Goal: Task Accomplishment & Management: Manage account settings

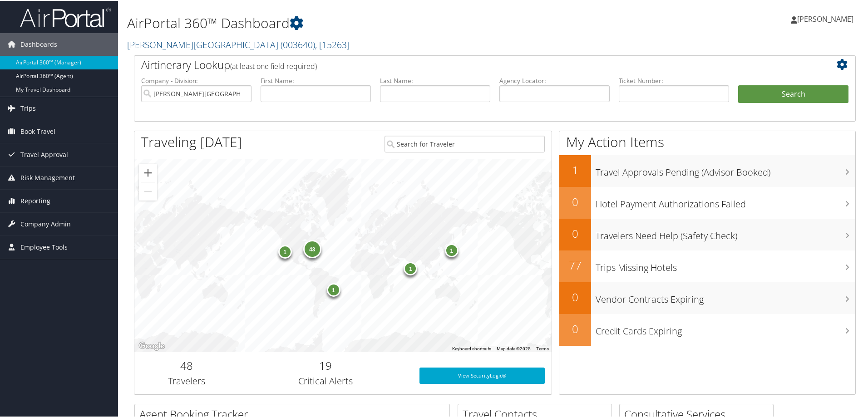
click at [37, 197] on span "Reporting" at bounding box center [35, 200] width 30 height 23
click at [49, 261] on span "Company Admin" at bounding box center [45, 264] width 50 height 23
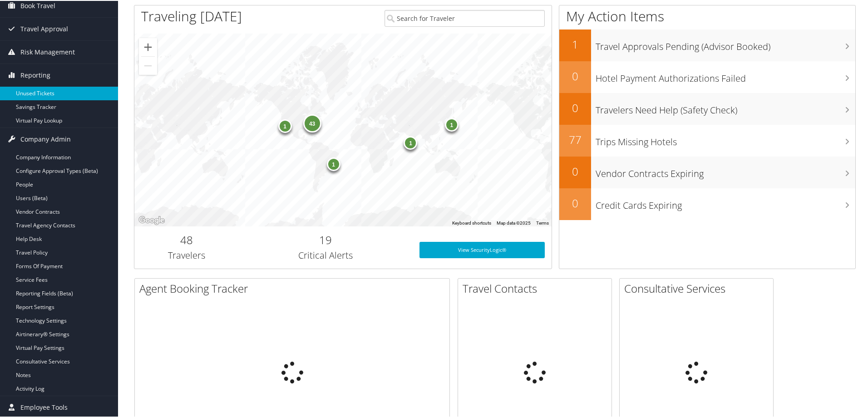
scroll to position [136, 0]
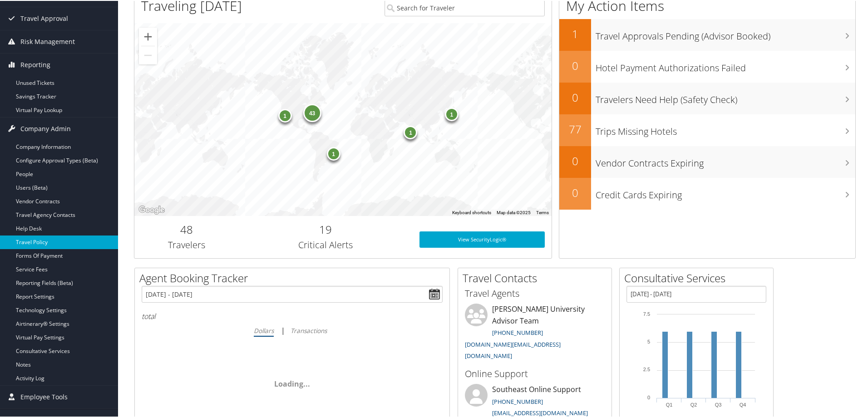
click at [35, 241] on link "Travel Policy" at bounding box center [59, 242] width 118 height 14
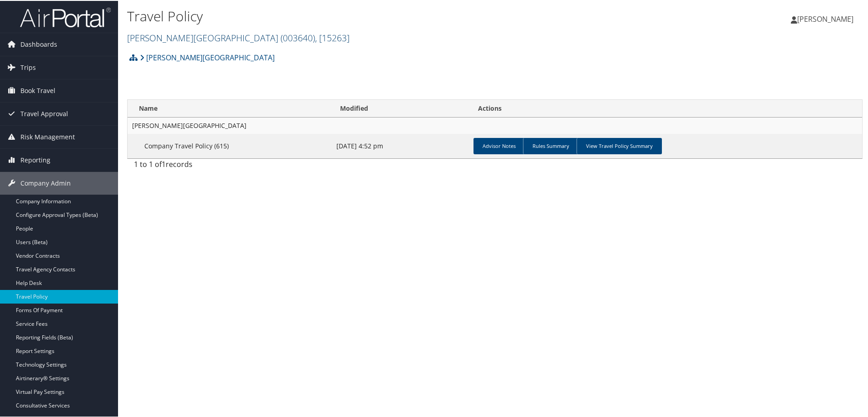
click at [281, 40] on span "( 003640 )" at bounding box center [298, 37] width 35 height 12
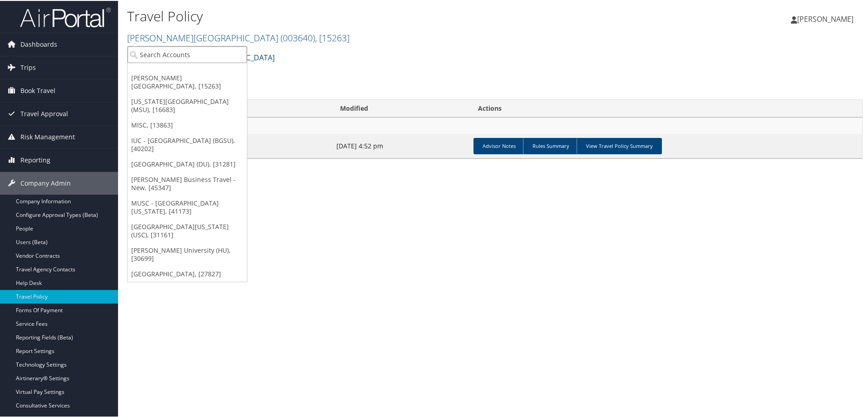
click at [188, 50] on input "search" at bounding box center [187, 53] width 119 height 17
type input "[PERSON_NAME]"
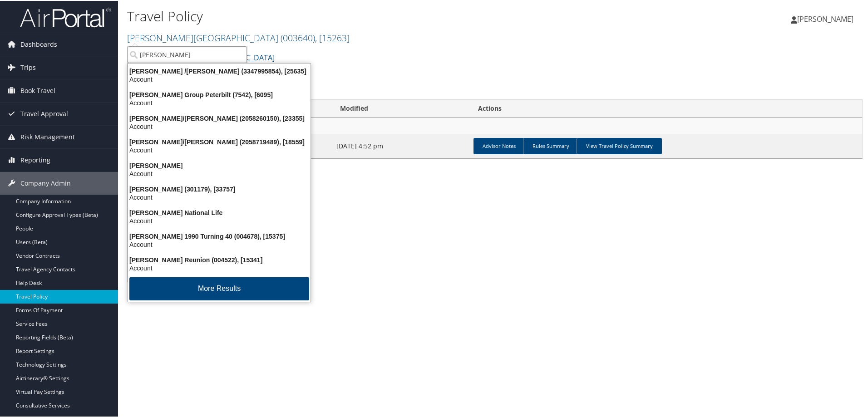
drag, startPoint x: 191, startPoint y: 56, endPoint x: 136, endPoint y: 56, distance: 55.4
click at [136, 56] on input "[PERSON_NAME]" at bounding box center [187, 53] width 119 height 17
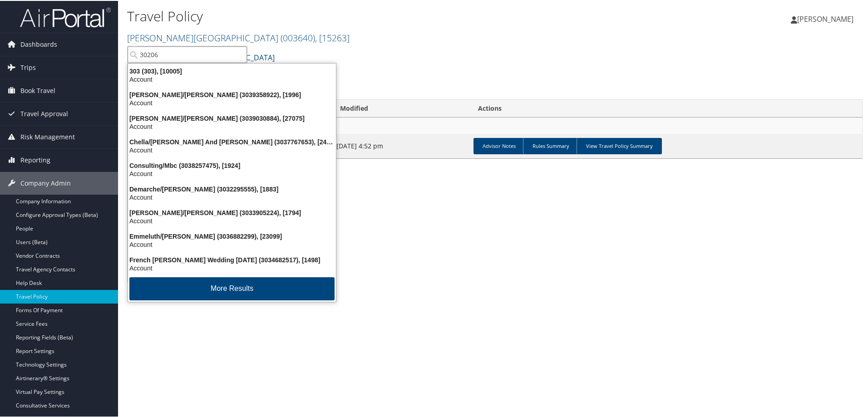
type input "302067"
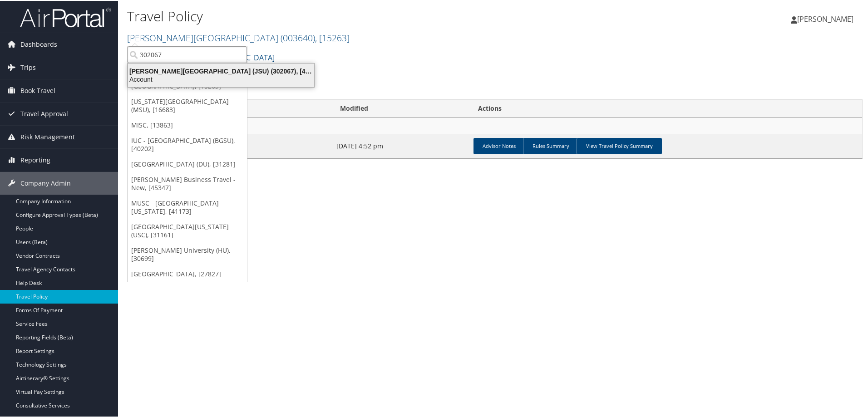
click at [144, 69] on div "[PERSON_NAME][GEOGRAPHIC_DATA] (JSU) (302067), [45912]" at bounding box center [221, 70] width 197 height 8
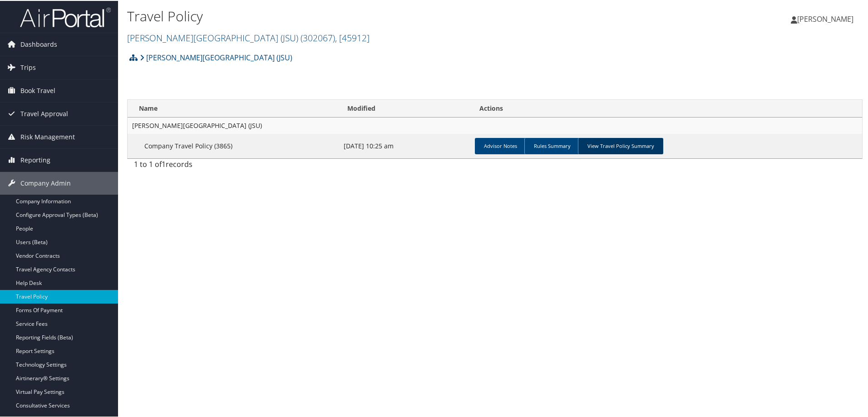
click at [608, 147] on link "View Travel Policy Summary" at bounding box center [620, 145] width 85 height 16
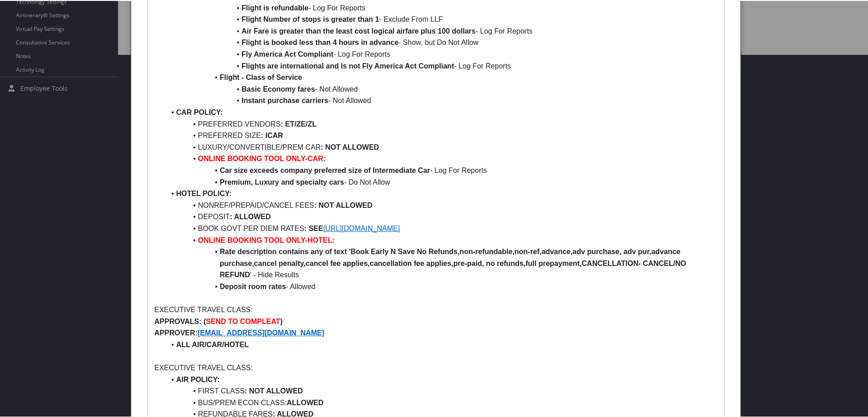
scroll to position [409, 0]
